Goal: Task Accomplishment & Management: Use online tool/utility

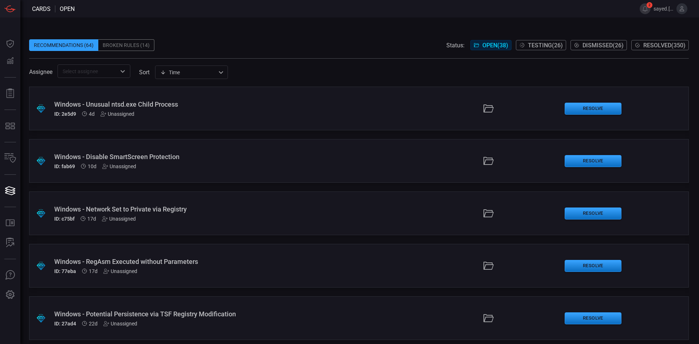
scroll to position [73, 0]
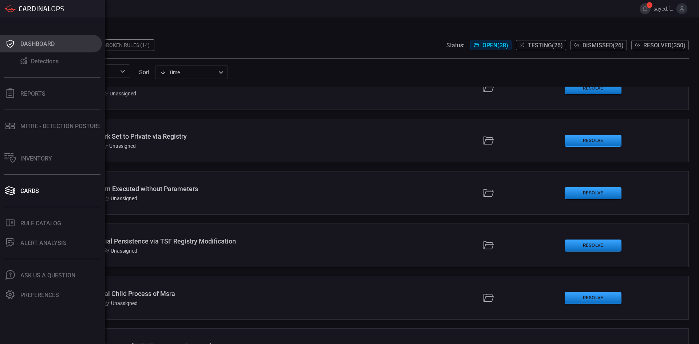
click at [31, 45] on div "Dashboard" at bounding box center [37, 43] width 34 height 7
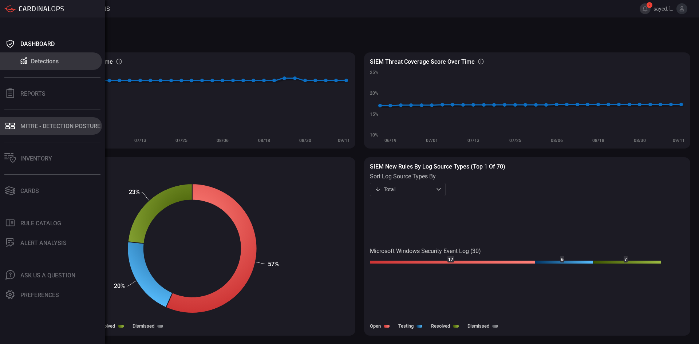
click at [28, 126] on div "MITRE - Detection Posture" at bounding box center [60, 126] width 80 height 7
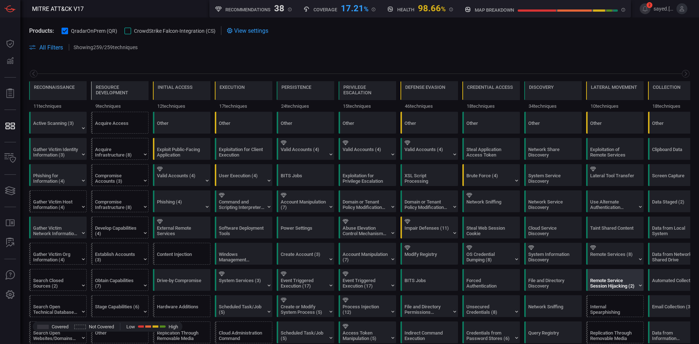
scroll to position [0, 95]
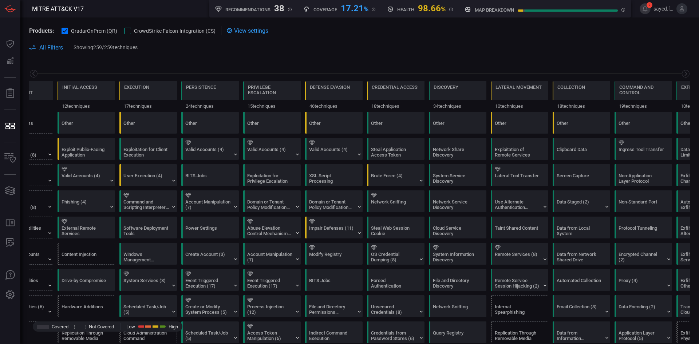
click at [127, 30] on div at bounding box center [127, 31] width 7 height 7
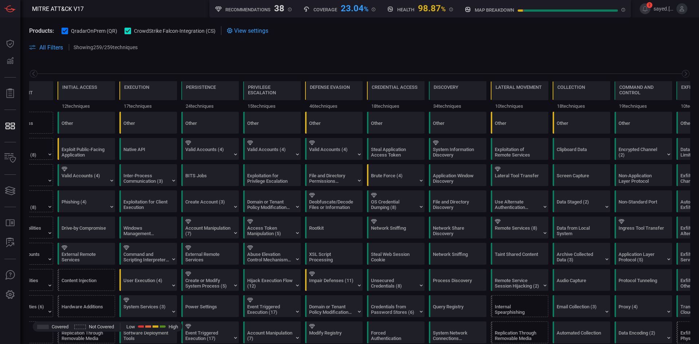
click at [129, 33] on icon at bounding box center [128, 31] width 5 height 5
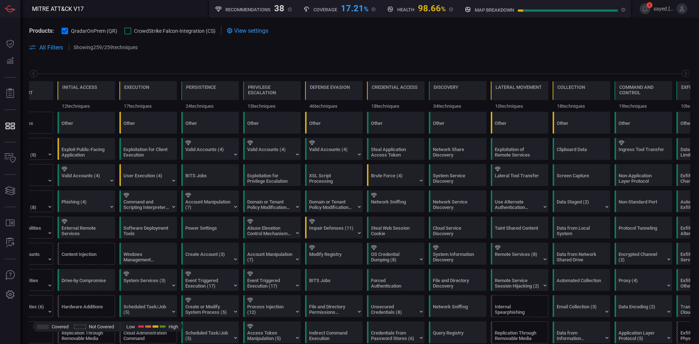
click at [130, 32] on div at bounding box center [127, 31] width 7 height 7
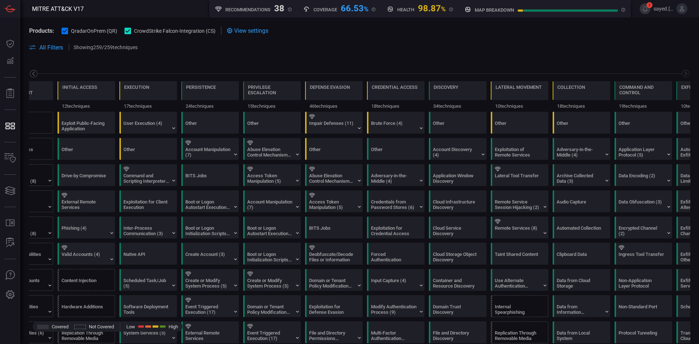
click at [37, 73] on icon at bounding box center [33, 73] width 9 height 9
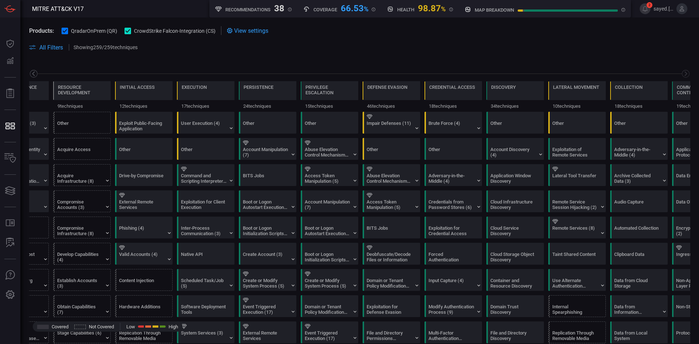
click at [37, 73] on icon at bounding box center [33, 73] width 9 height 9
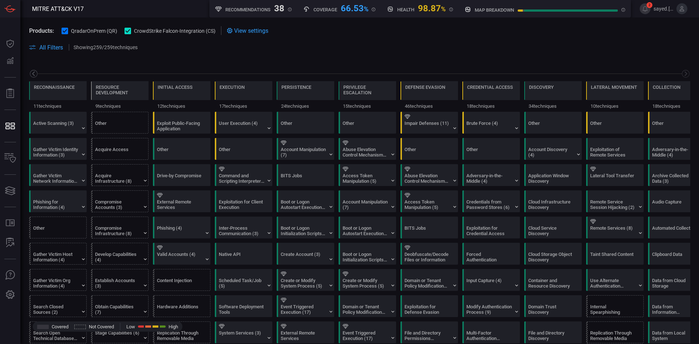
click at [37, 73] on icon at bounding box center [33, 73] width 9 height 9
click at [247, 28] on span "View settings" at bounding box center [251, 30] width 34 height 7
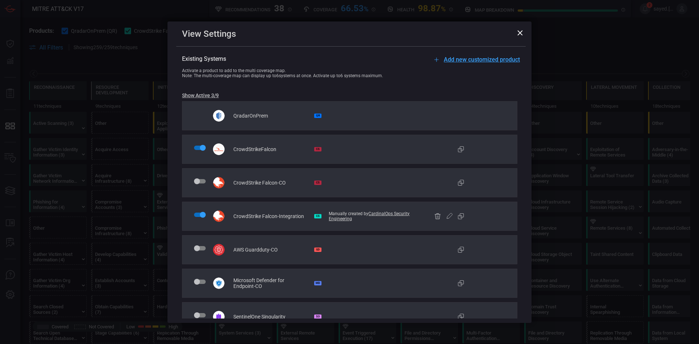
click at [517, 29] on div "View Settings" at bounding box center [351, 34] width 338 height 10
click at [519, 35] on icon at bounding box center [519, 32] width 5 height 5
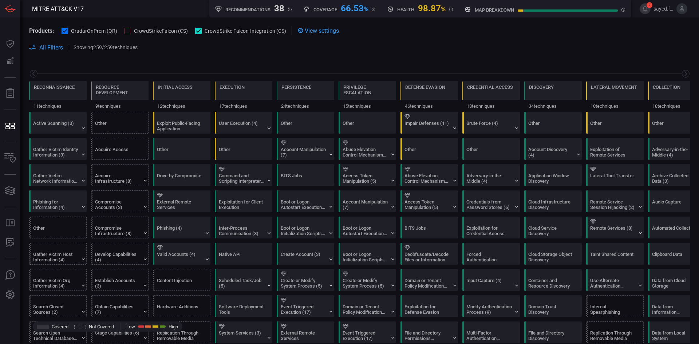
scroll to position [0, 95]
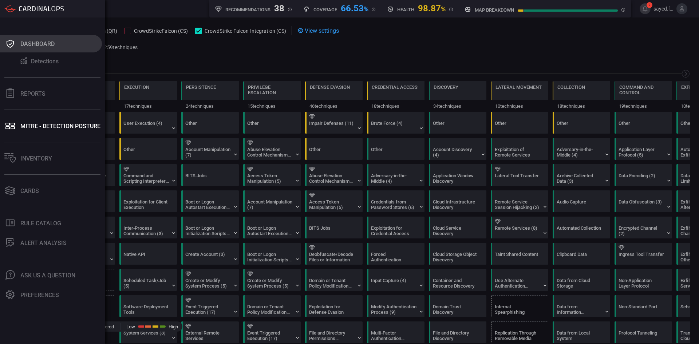
click at [24, 41] on div "Dashboard" at bounding box center [37, 43] width 34 height 7
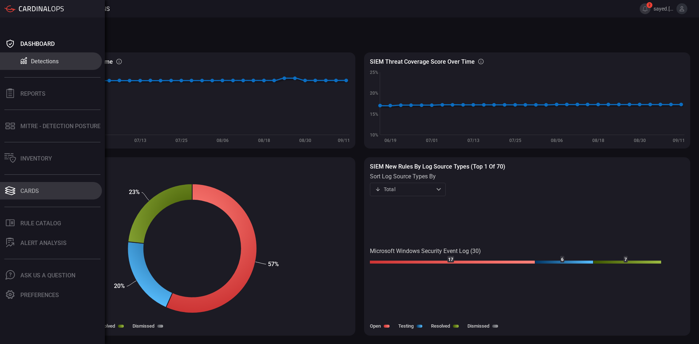
click at [27, 181] on div "Dashboard Detections Reports MITRE - Detection Posture Inventory Cards .st0_rul…" at bounding box center [52, 180] width 105 height 326
click at [29, 187] on div "Cards" at bounding box center [29, 190] width 19 height 7
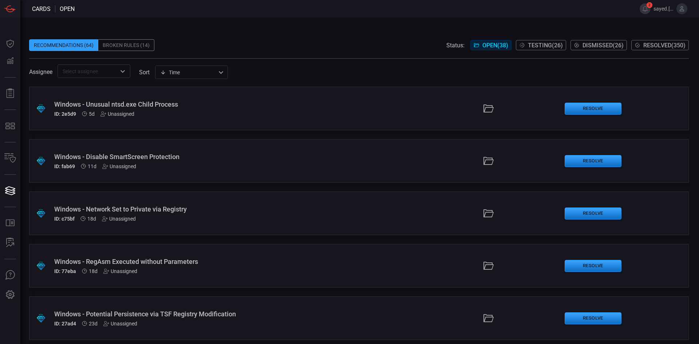
click at [148, 51] on div "Broken Rules (14)" at bounding box center [126, 45] width 56 height 12
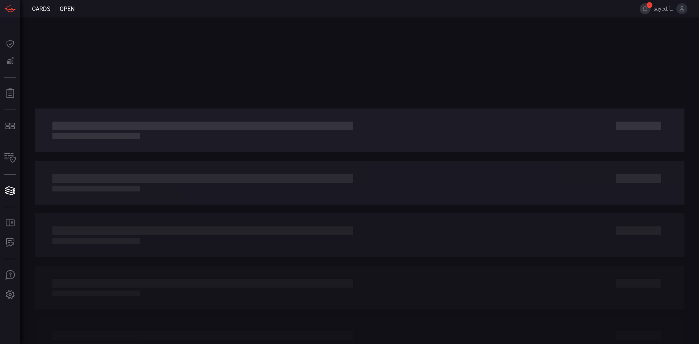
click at [147, 48] on div at bounding box center [359, 180] width 678 height 326
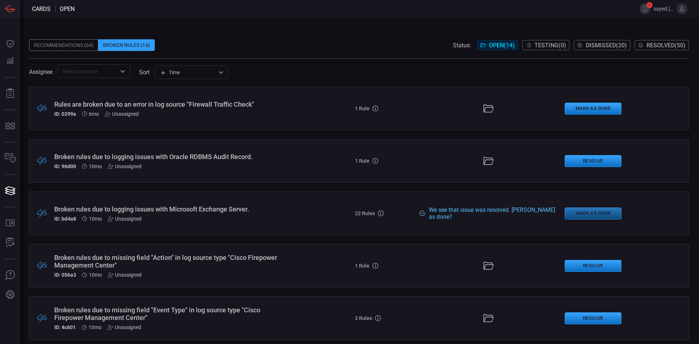
click at [586, 214] on button "Mark as Done" at bounding box center [592, 213] width 57 height 12
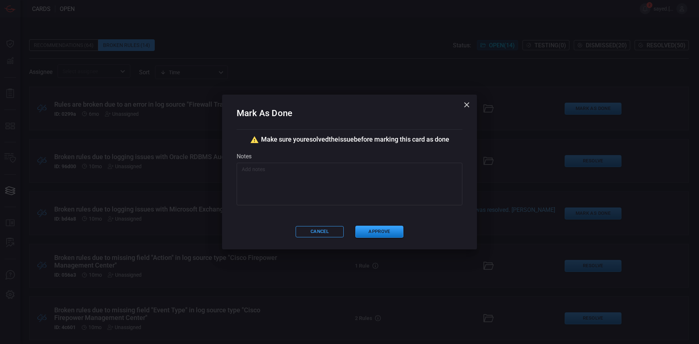
click at [303, 226] on div "Cancel Approve" at bounding box center [350, 232] width 226 height 12
click at [307, 231] on button "Cancel" at bounding box center [319, 231] width 48 height 11
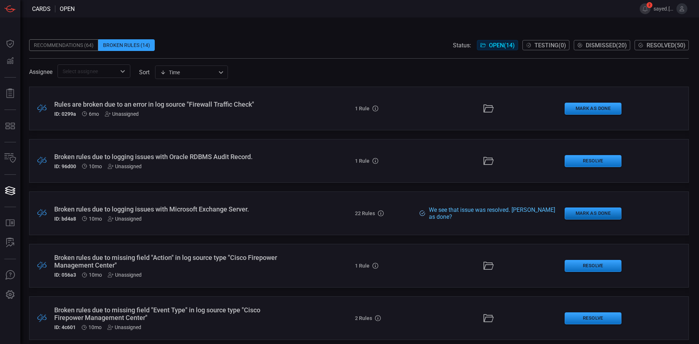
click at [574, 212] on button "Mark as Done" at bounding box center [592, 213] width 57 height 12
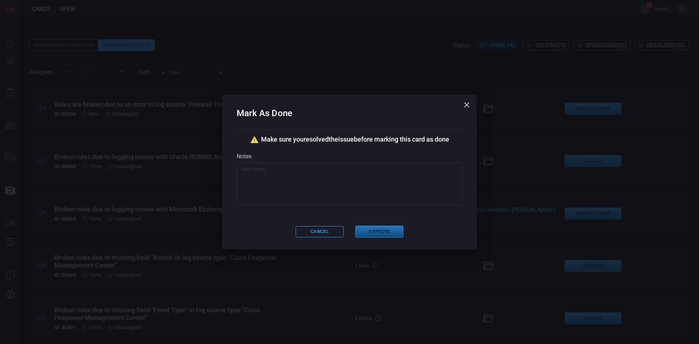
click at [367, 230] on button "Approve" at bounding box center [379, 232] width 48 height 12
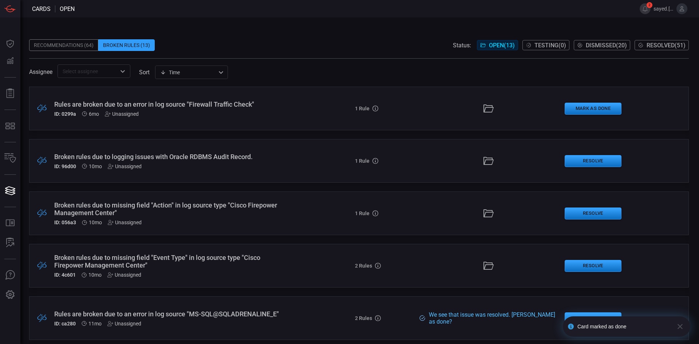
click at [679, 326] on icon "button" at bounding box center [679, 326] width 5 height 5
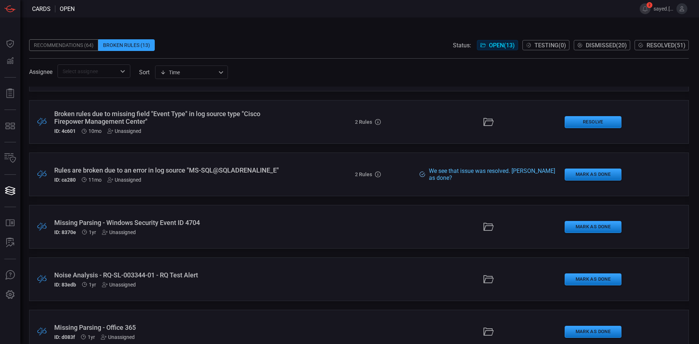
scroll to position [146, 0]
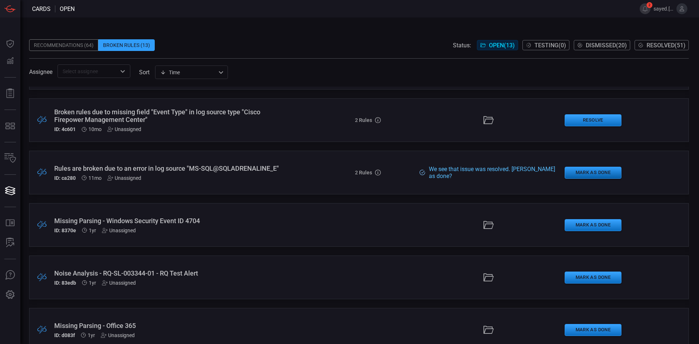
click at [584, 174] on button "Mark as Done" at bounding box center [592, 173] width 57 height 12
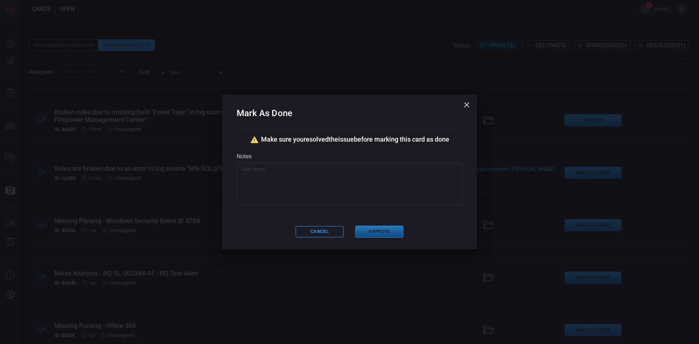
click at [398, 232] on button "Approve" at bounding box center [379, 232] width 48 height 12
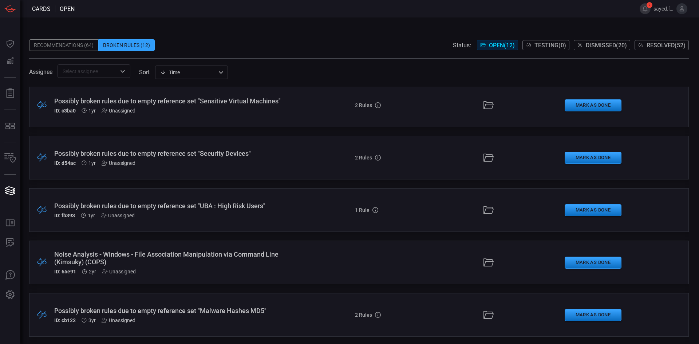
scroll to position [371, 0]
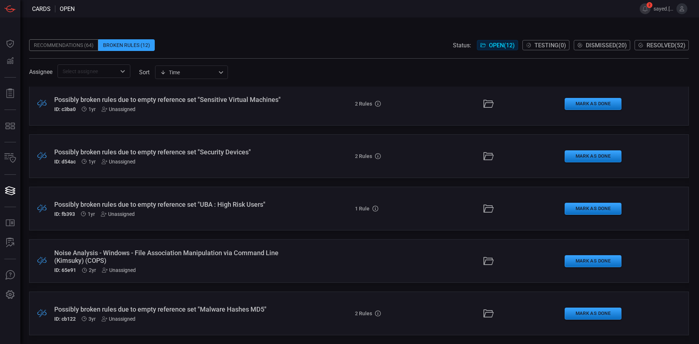
click at [534, 45] on span "Testing ( 0 )" at bounding box center [550, 45] width 32 height 7
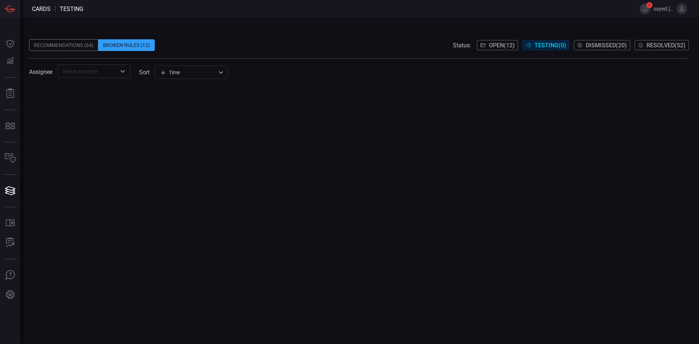
click at [76, 45] on div "Recommendations (64)" at bounding box center [63, 45] width 69 height 12
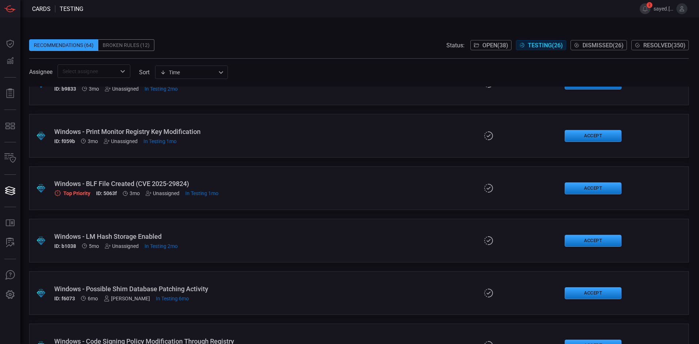
scroll to position [218, 0]
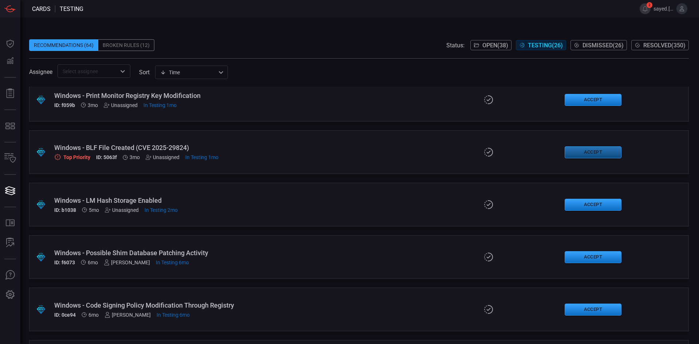
click at [569, 153] on button "Accept" at bounding box center [592, 152] width 57 height 12
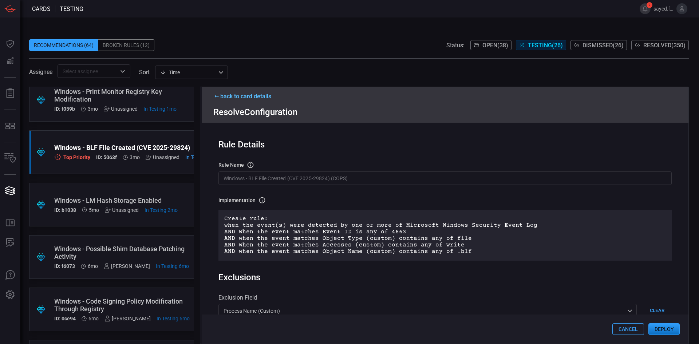
click at [663, 330] on button "Deploy" at bounding box center [663, 329] width 31 height 12
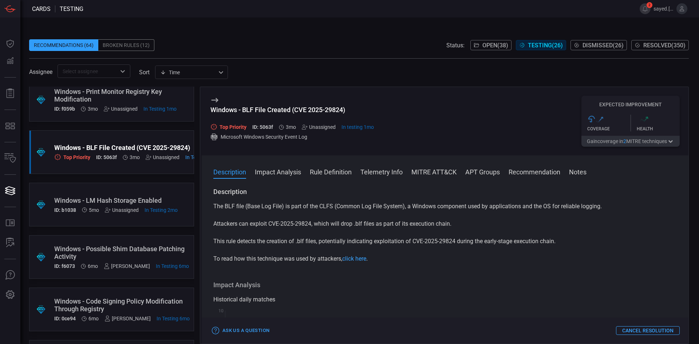
click at [337, 172] on button "Rule Definition" at bounding box center [331, 171] width 42 height 9
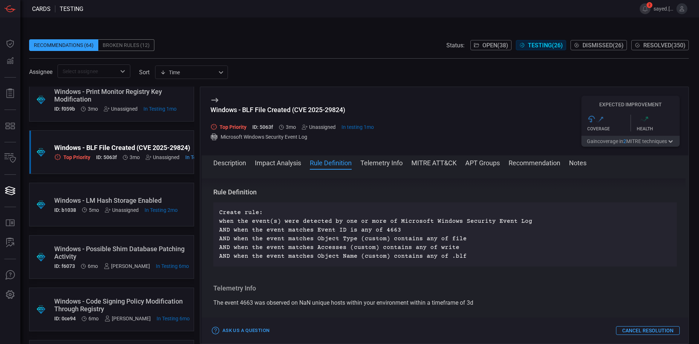
scroll to position [228, 0]
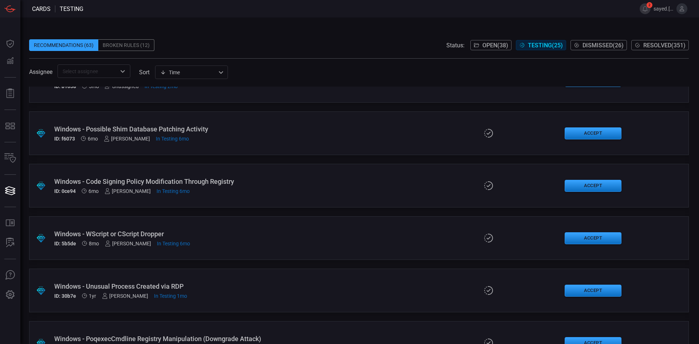
scroll to position [291, 0]
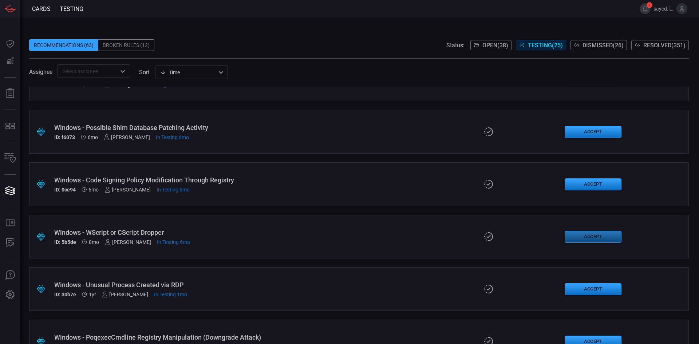
click at [575, 235] on button "Accept" at bounding box center [592, 237] width 57 height 12
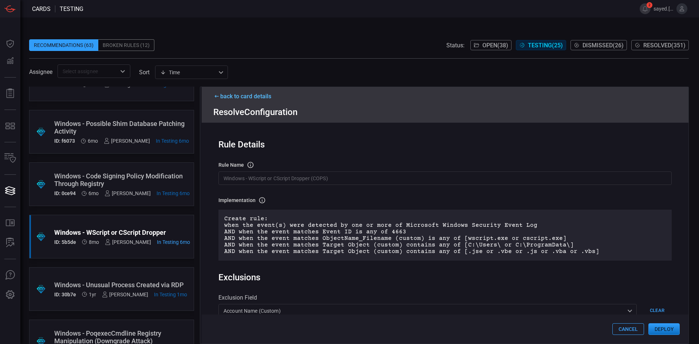
drag, startPoint x: 660, startPoint y: 326, endPoint x: 618, endPoint y: 201, distance: 132.4
click at [618, 201] on div "back to card details Resolve Configuration Rule Details rule Name Name of the r…" at bounding box center [444, 215] width 489 height 257
click at [656, 329] on button "Deploy" at bounding box center [663, 329] width 31 height 12
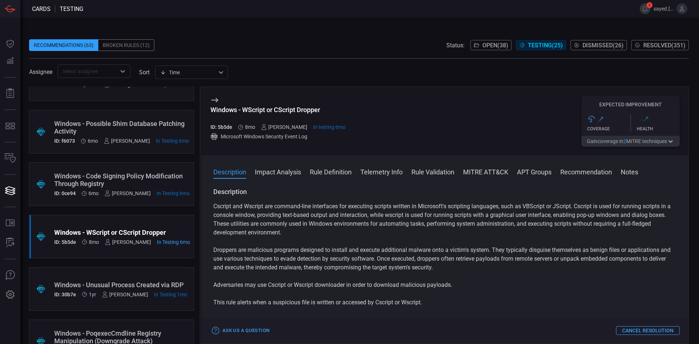
click at [429, 169] on button "Rule Validation" at bounding box center [432, 171] width 43 height 9
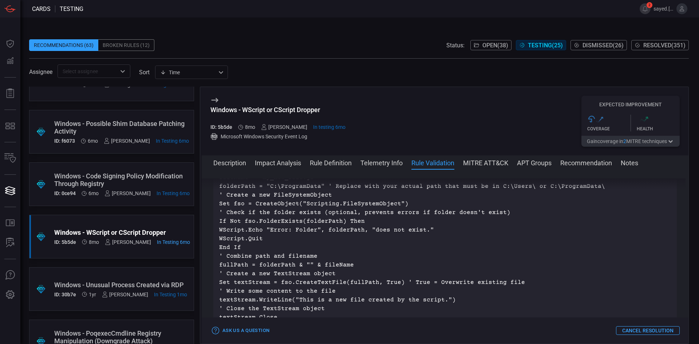
scroll to position [644, 0]
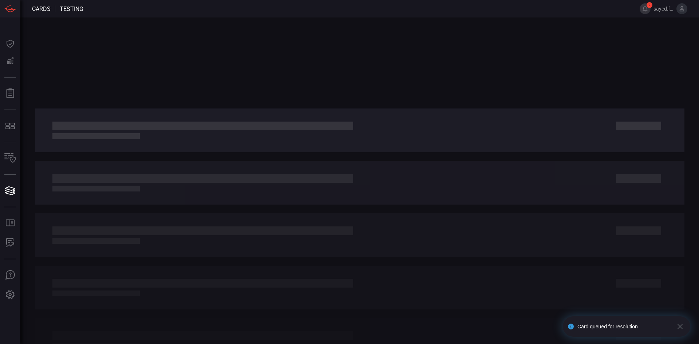
click at [679, 327] on icon "button" at bounding box center [679, 326] width 5 height 5
